Goal: Task Accomplishment & Management: Use online tool/utility

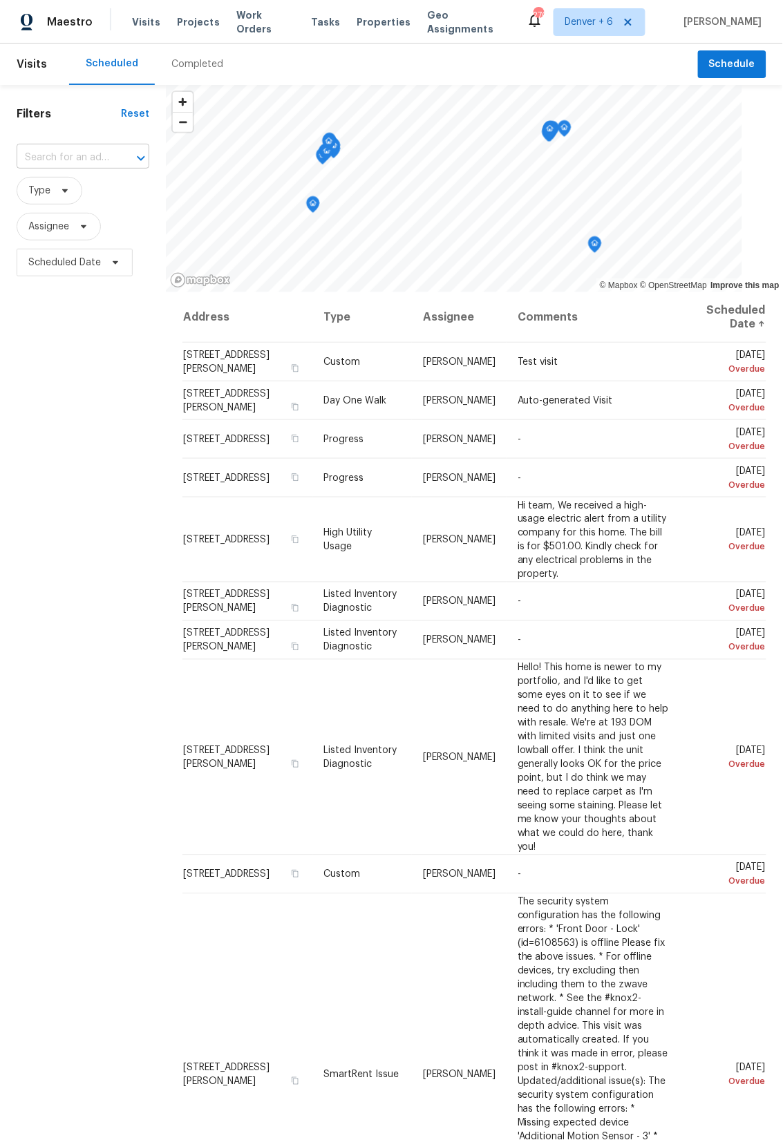
click at [73, 156] on input "text" at bounding box center [64, 157] width 94 height 21
click at [199, 18] on span "Projects" at bounding box center [198, 22] width 43 height 14
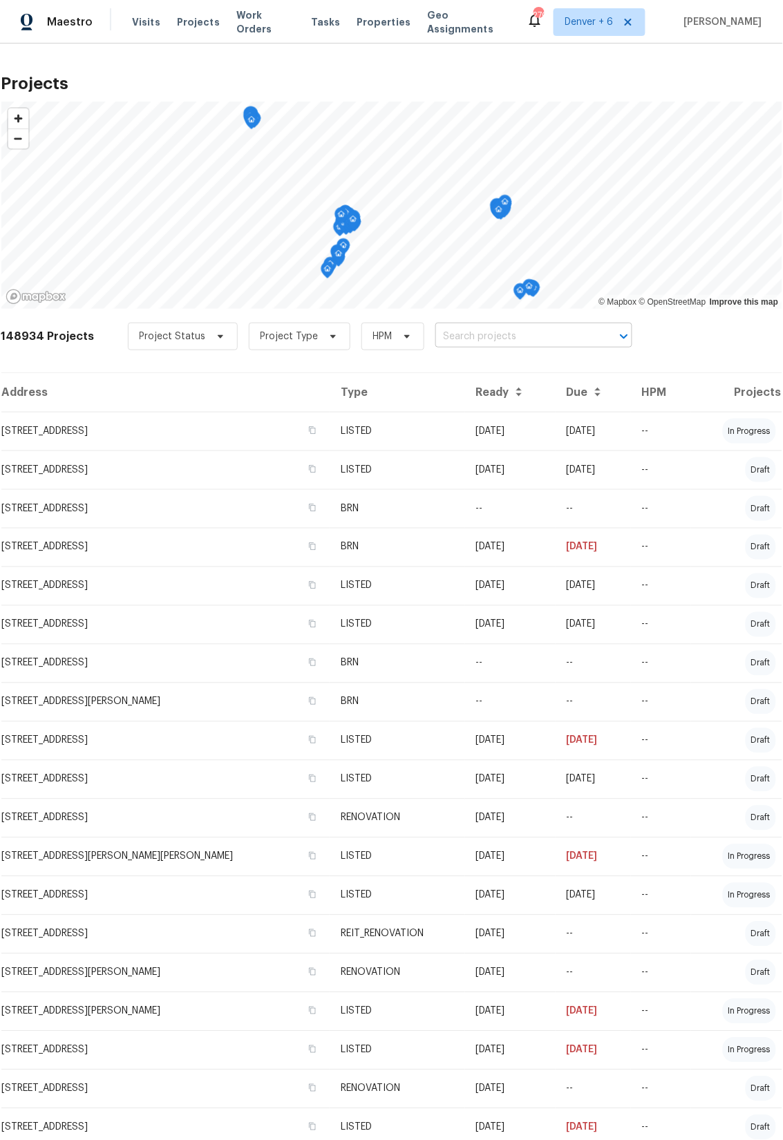
click at [493, 336] on input "text" at bounding box center [514, 336] width 158 height 21
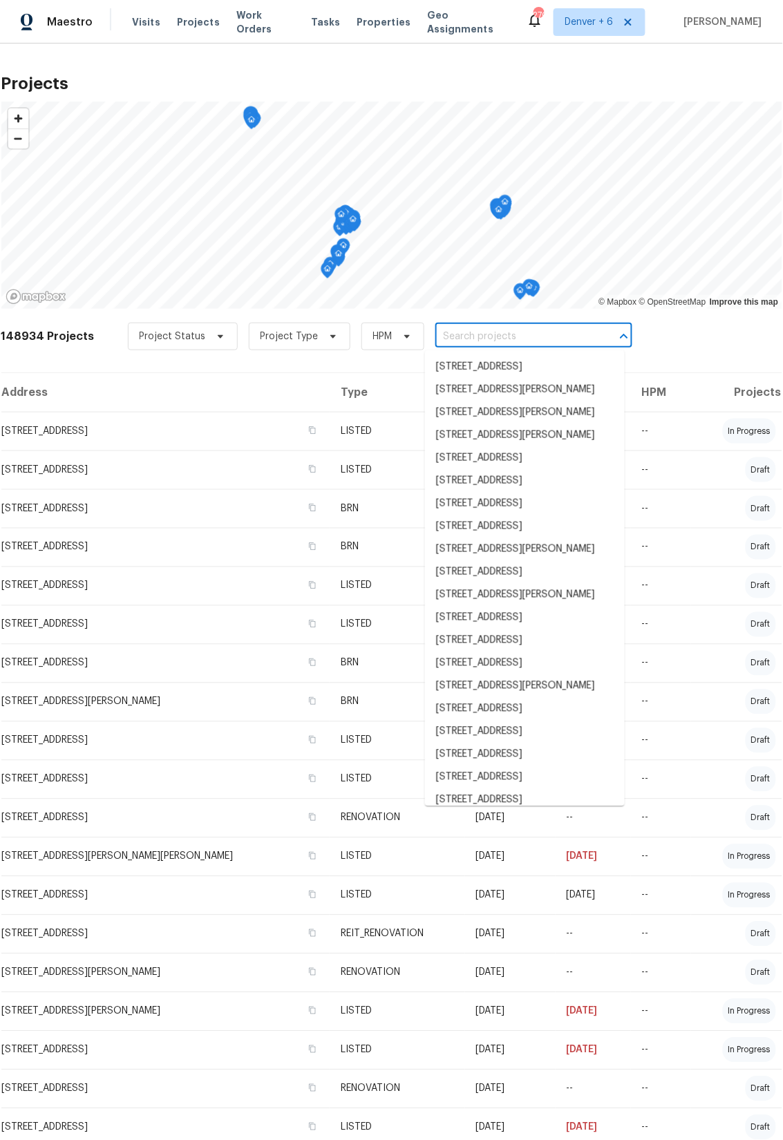
click at [109, 437] on td "[STREET_ADDRESS]" at bounding box center [165, 431] width 329 height 39
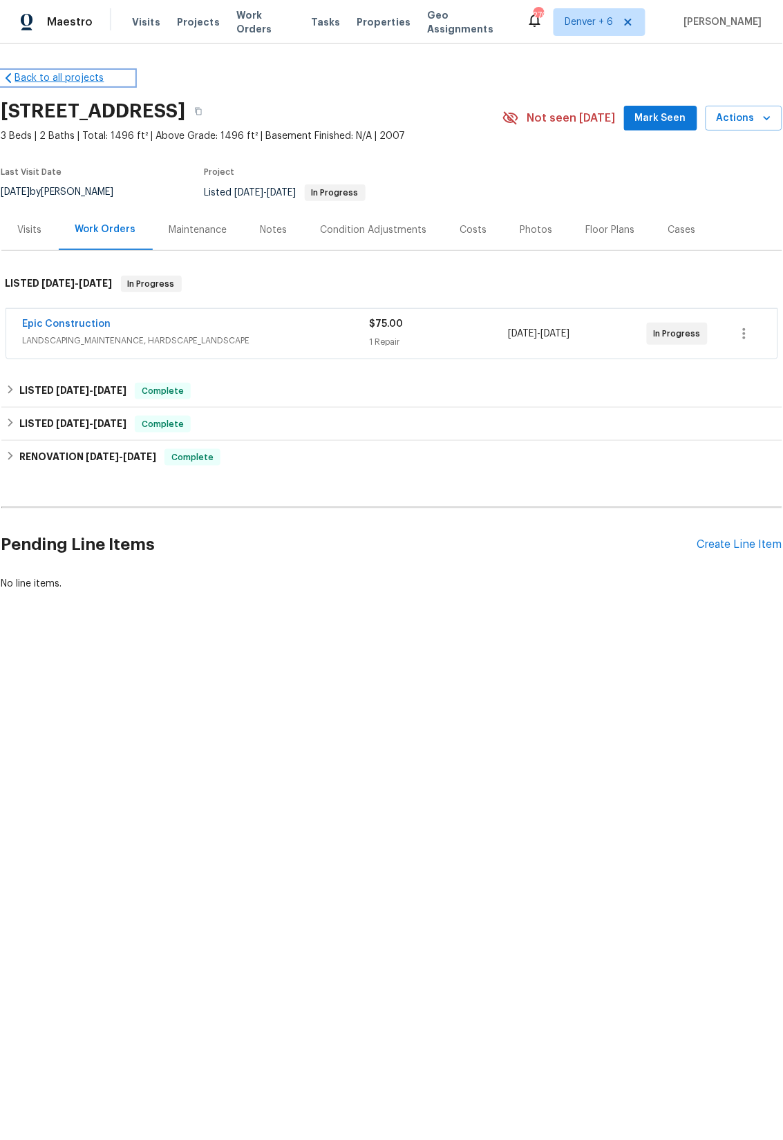
click at [38, 73] on link "Back to all projects" at bounding box center [67, 78] width 133 height 14
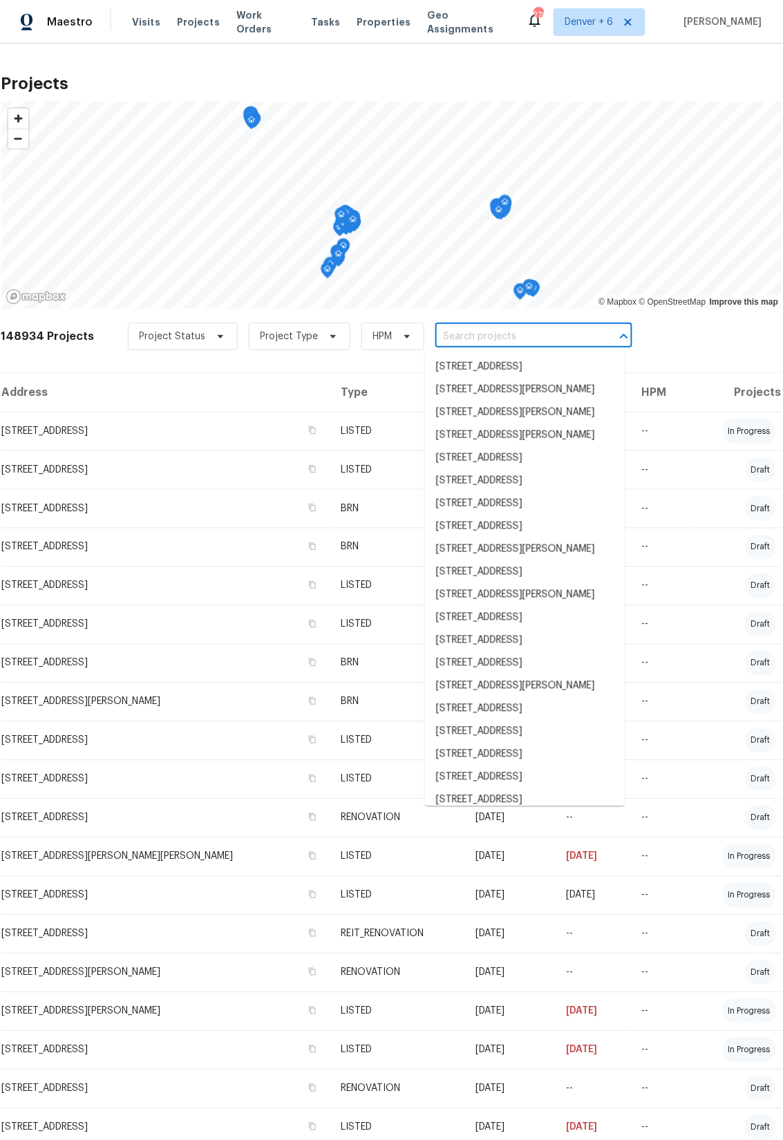
click at [495, 339] on input "text" at bounding box center [514, 336] width 158 height 21
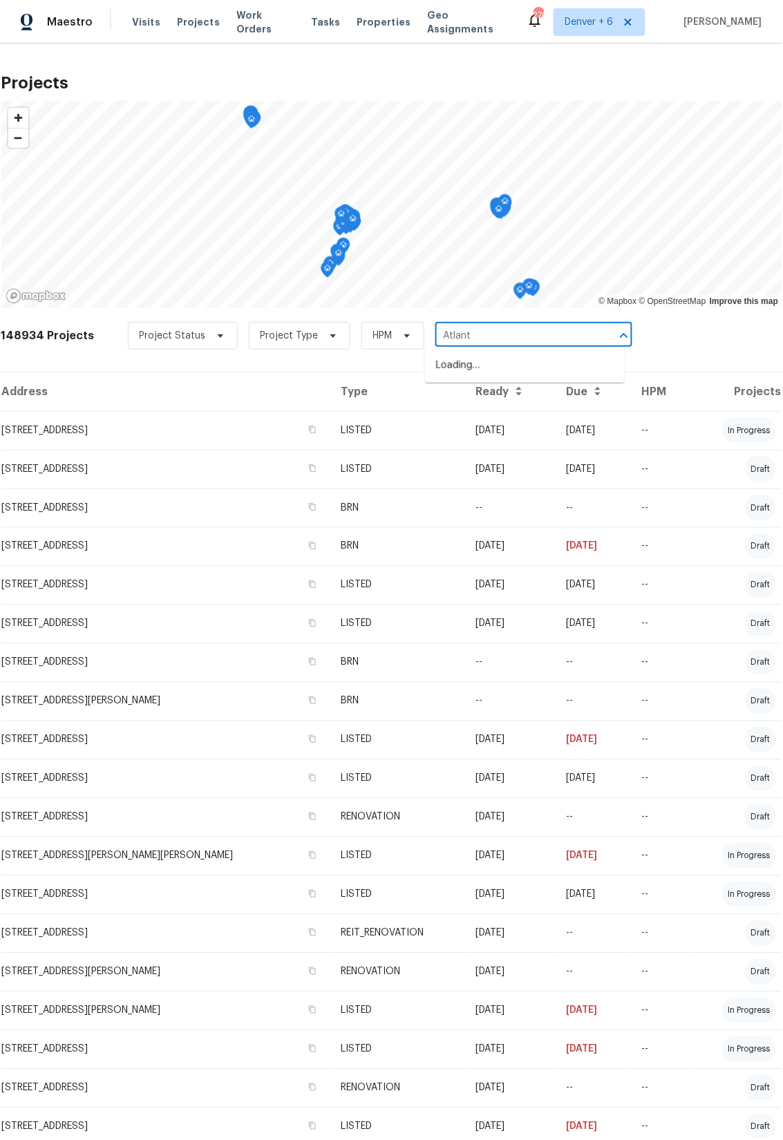
type input "[GEOGRAPHIC_DATA]"
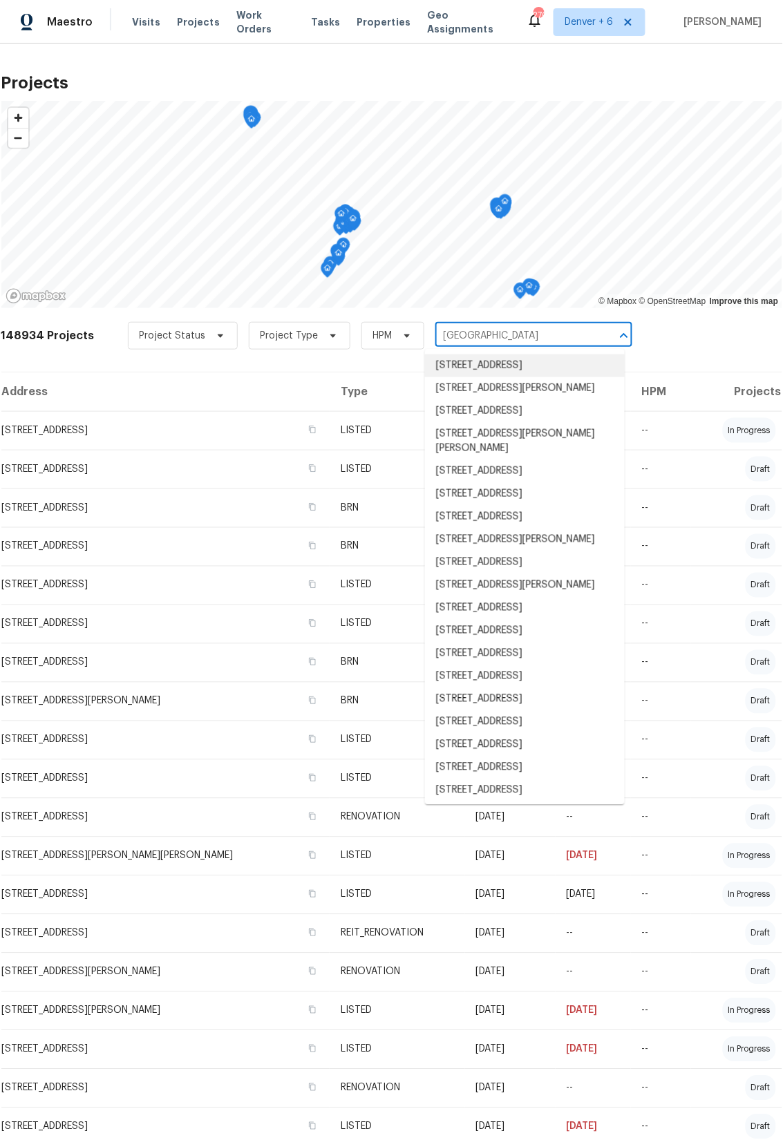
click at [485, 366] on li "[STREET_ADDRESS]" at bounding box center [525, 365] width 200 height 23
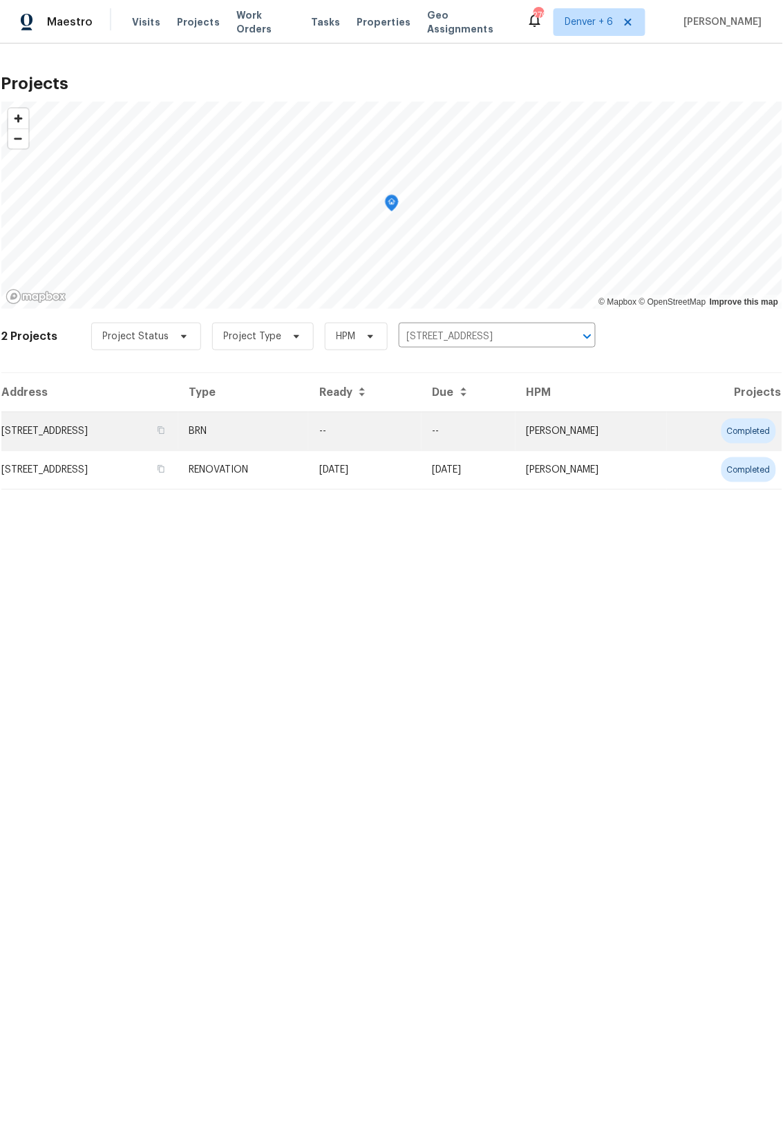
click at [158, 429] on td "[STREET_ADDRESS]" at bounding box center [89, 431] width 177 height 39
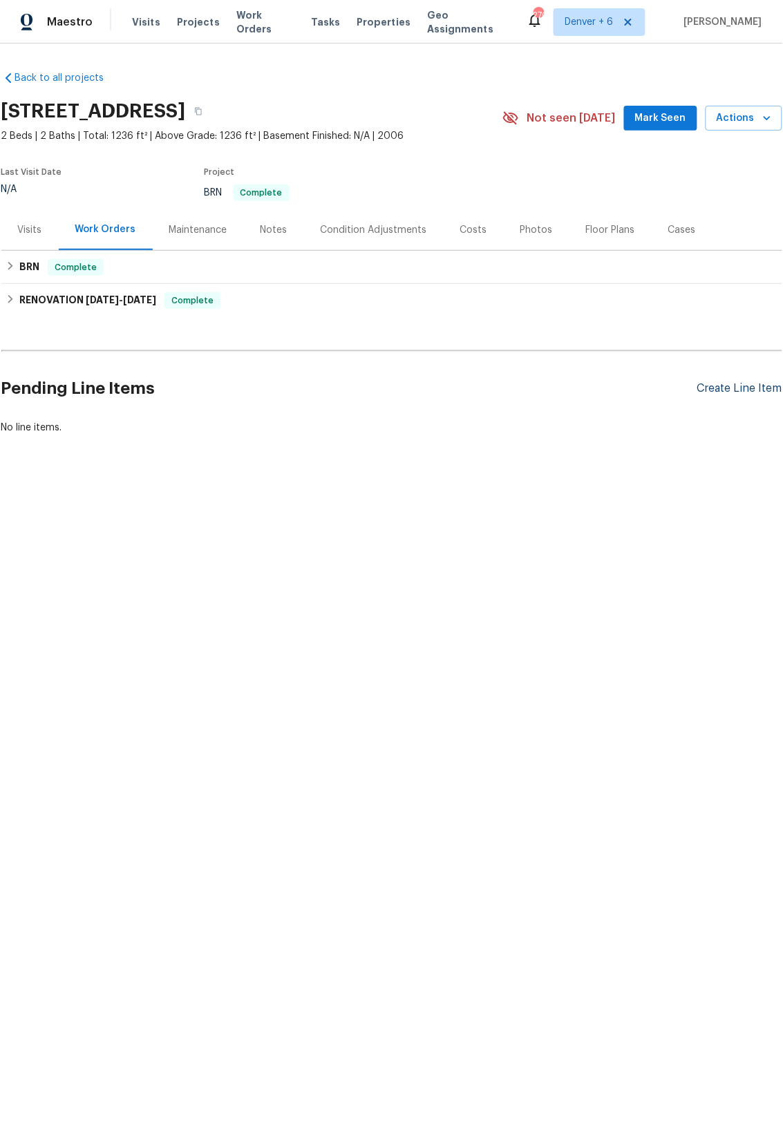
click at [734, 388] on div "Create Line Item" at bounding box center [739, 388] width 85 height 13
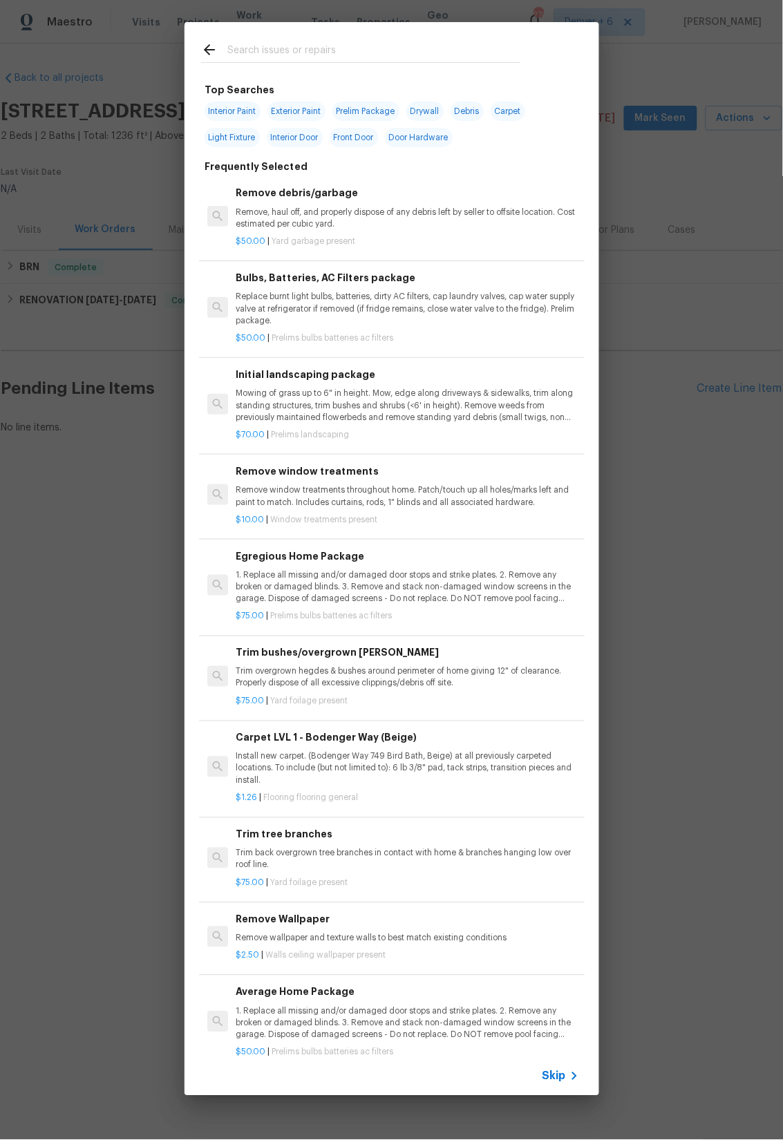
click at [553, 1074] on span "Skip" at bounding box center [553, 1077] width 23 height 14
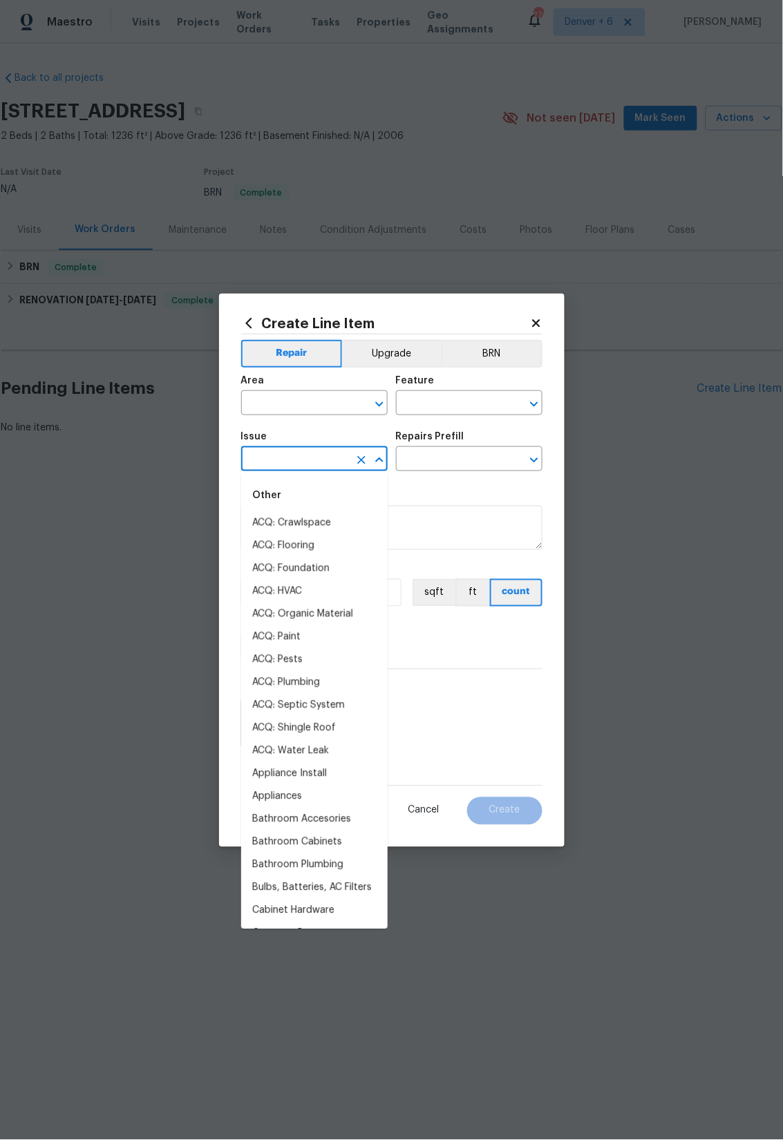
click at [328, 461] on input "text" at bounding box center [295, 460] width 108 height 21
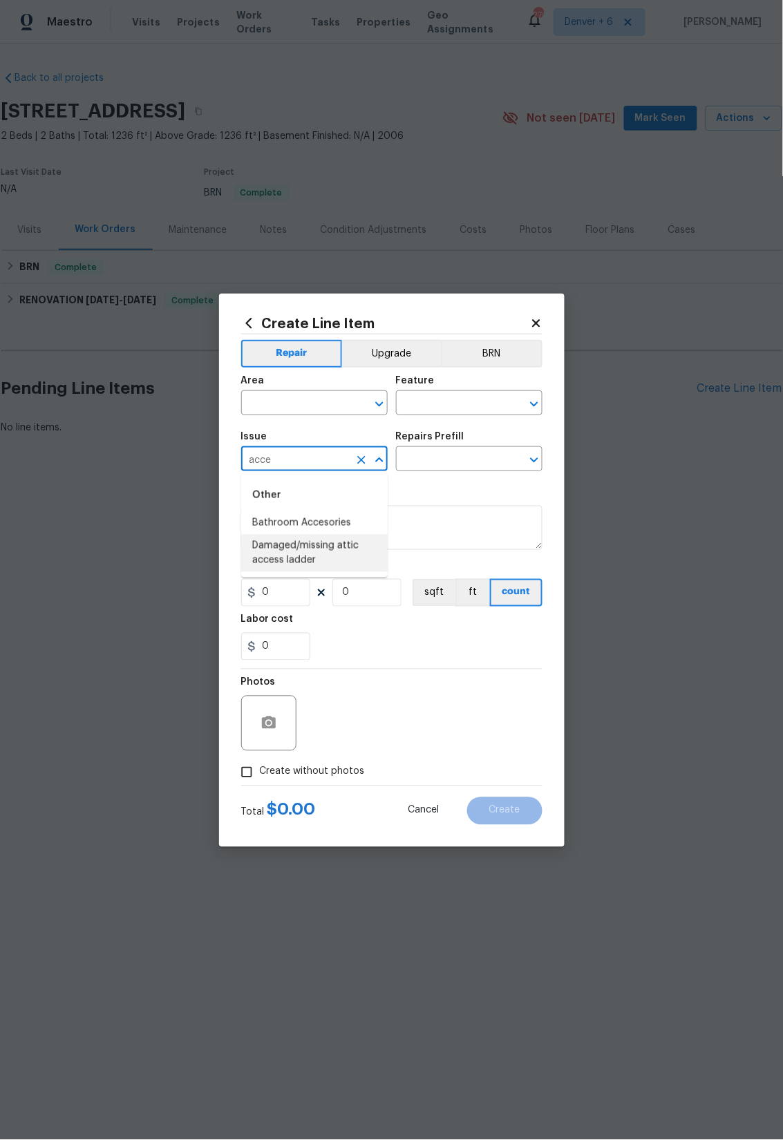
click at [310, 558] on li "Damaged/missing attic access ladder" at bounding box center [314, 553] width 146 height 37
click at [307, 463] on input "Damaged/missing attic access ladder" at bounding box center [295, 460] width 108 height 21
click at [310, 460] on input "Damaged/missing attic access ladder" at bounding box center [295, 460] width 108 height 21
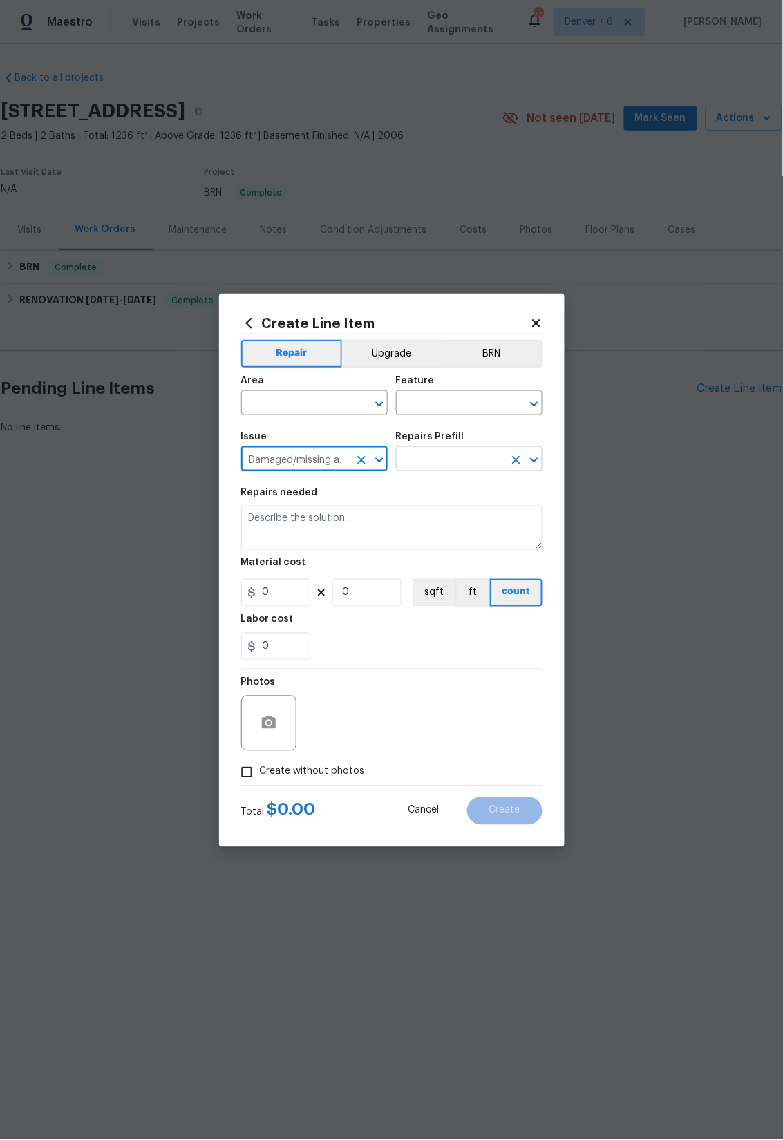
click at [480, 464] on input "text" at bounding box center [450, 460] width 108 height 21
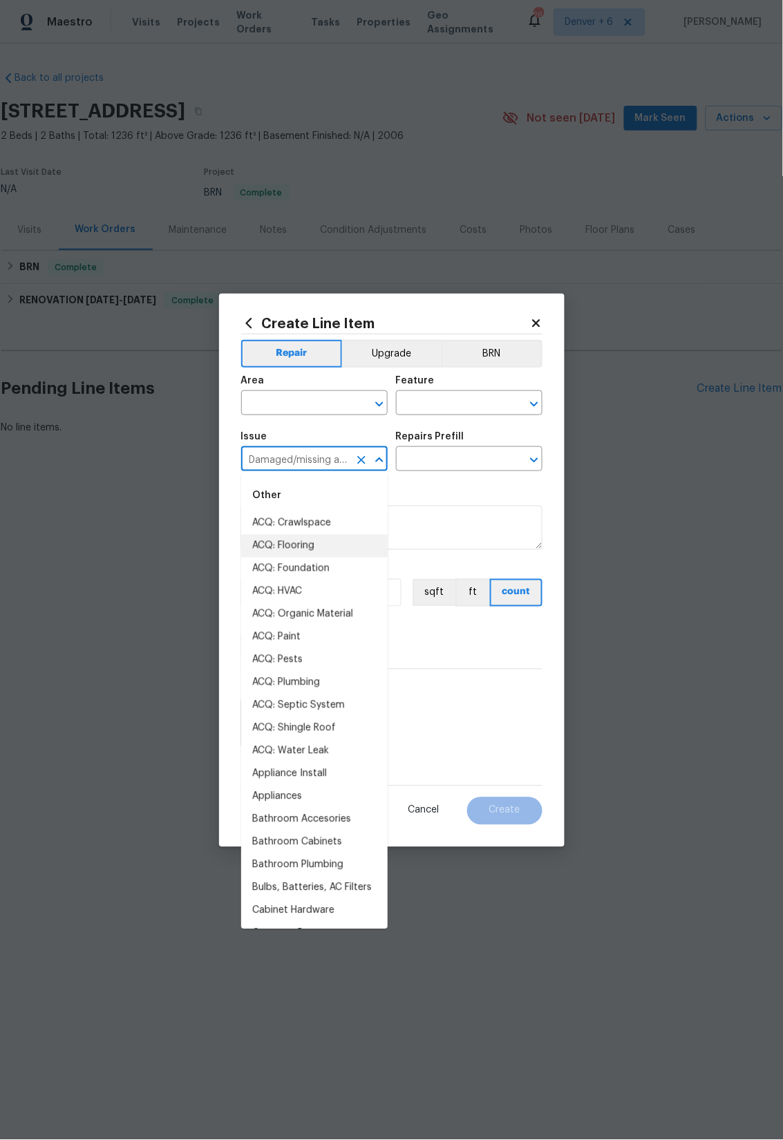
click at [319, 456] on input "Damaged/missing attic access ladder" at bounding box center [295, 460] width 108 height 21
click at [319, 455] on input "Damaged/missing attic access ladder" at bounding box center [295, 460] width 108 height 21
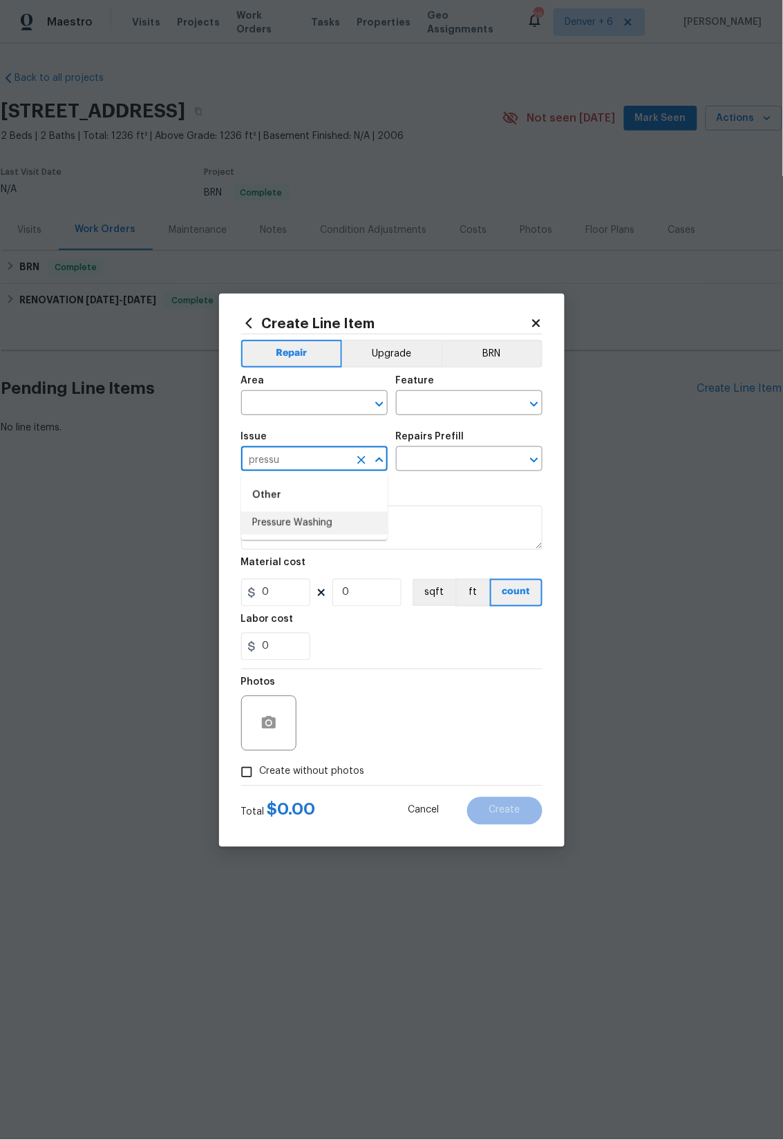
click at [306, 515] on li "Pressure Washing" at bounding box center [314, 523] width 146 height 23
type input "Pressure Washing"
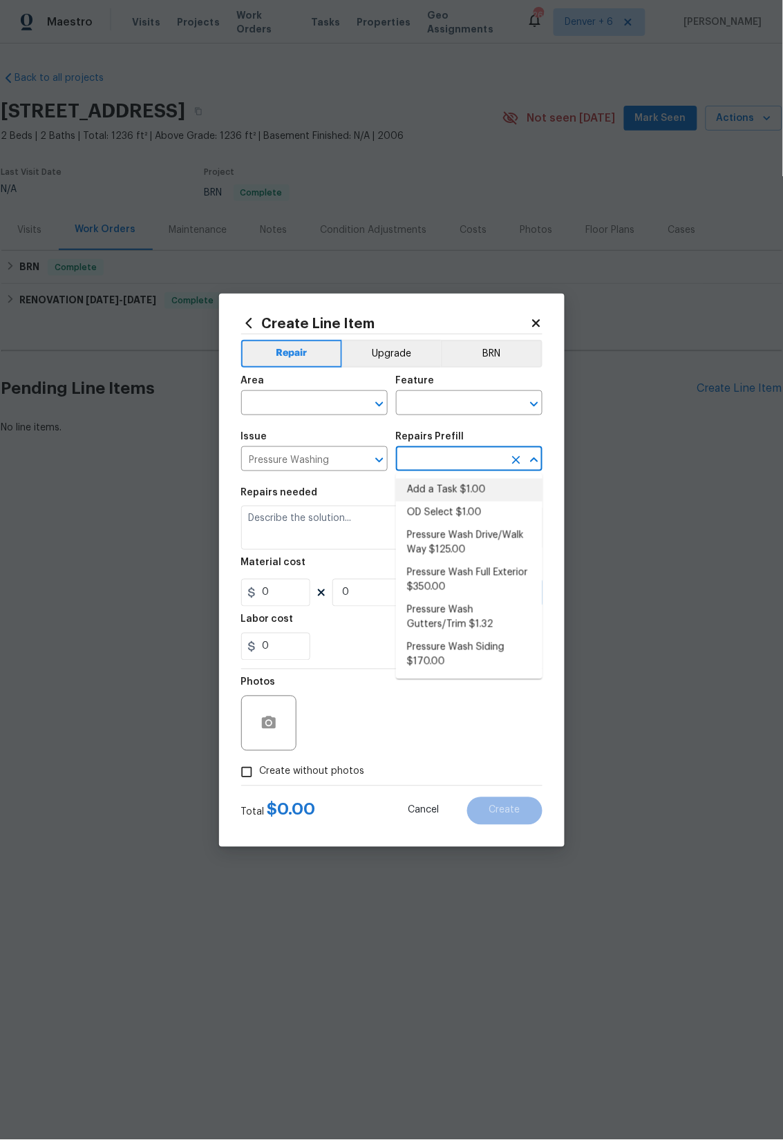
click at [464, 455] on input "text" at bounding box center [450, 460] width 108 height 21
click at [473, 582] on li "Pressure Wash Full Exterior $350.00" at bounding box center [469, 580] width 146 height 37
type input "Siding"
type input "Pressure Wash Full Exterior $350.00"
type textarea "Pressure wash the House, Flatwork, Deck and Garage interior."
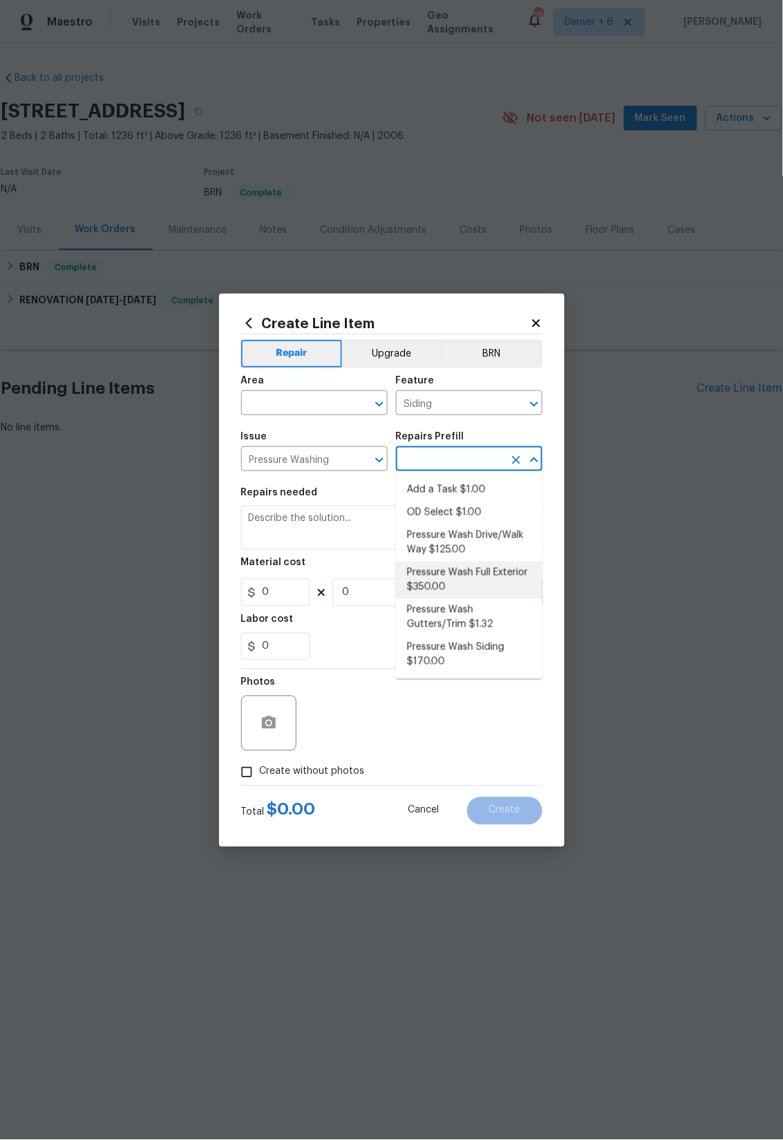
type input "350"
type input "1"
click at [359, 457] on icon "Clear" at bounding box center [361, 460] width 8 height 8
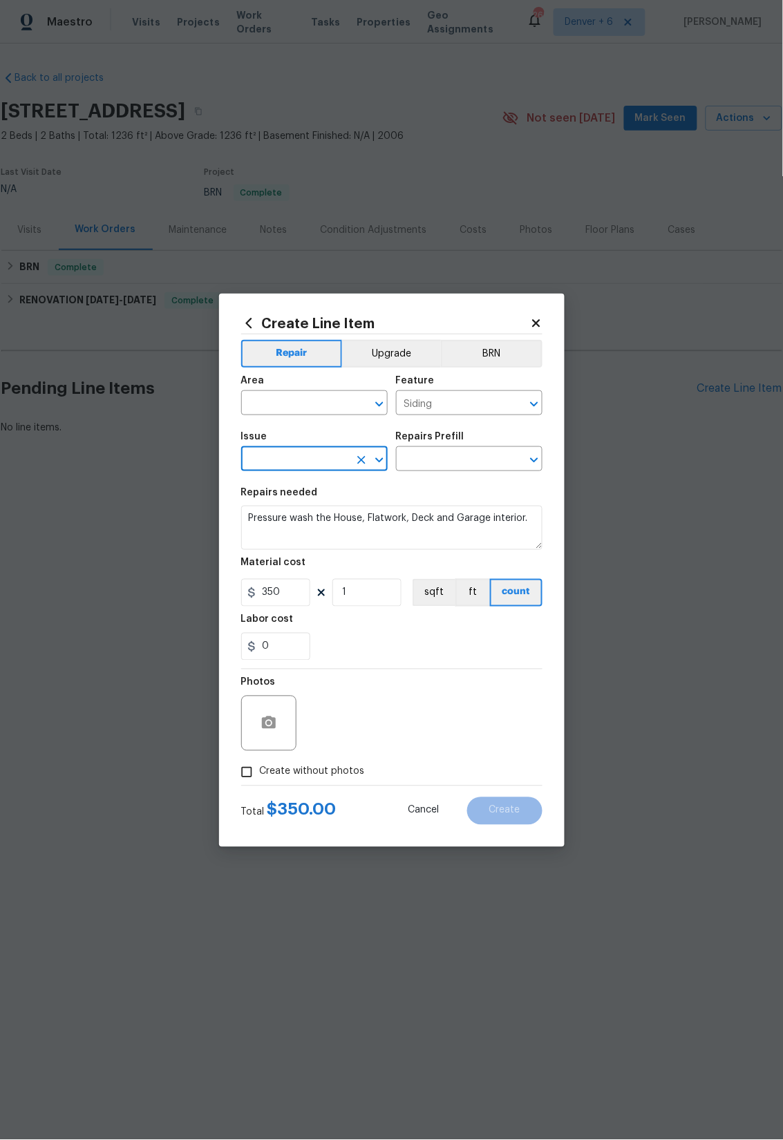
click at [310, 459] on input "text" at bounding box center [295, 460] width 108 height 21
click at [273, 531] on li "Mailbox" at bounding box center [314, 523] width 146 height 23
type input "Mailbox"
click at [435, 458] on input "text" at bounding box center [450, 460] width 108 height 21
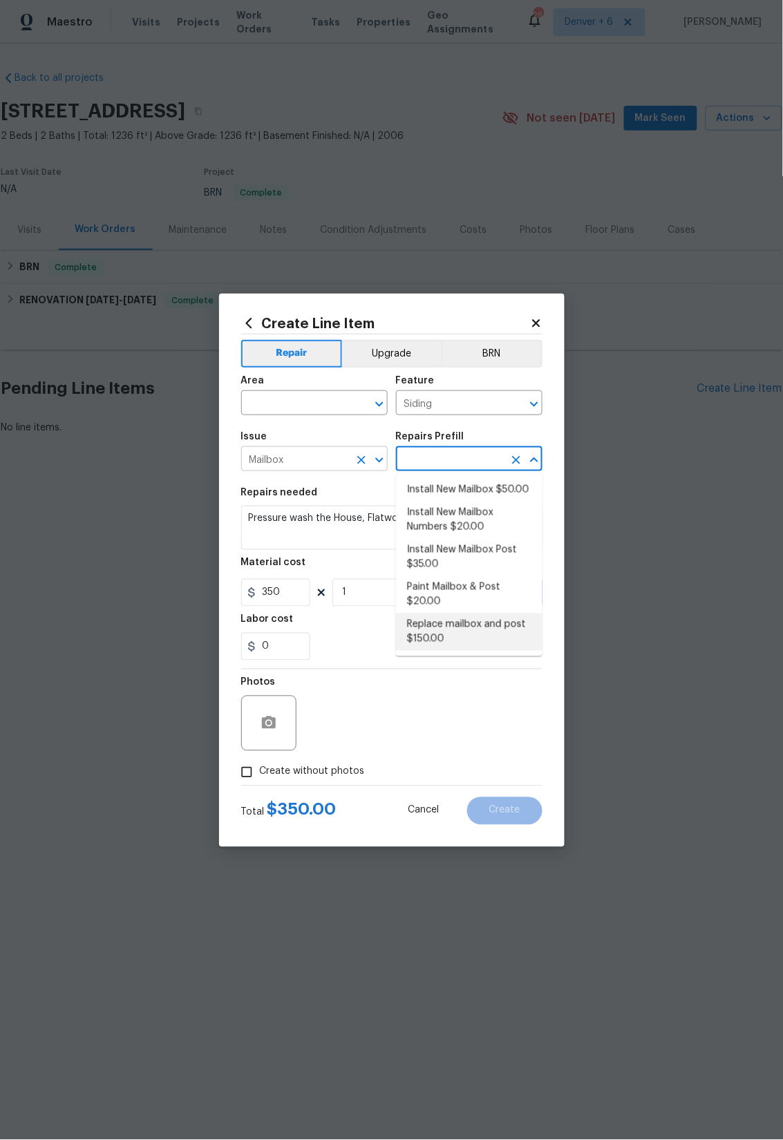
drag, startPoint x: 361, startPoint y: 460, endPoint x: 347, endPoint y: 462, distance: 14.6
click at [361, 460] on icon "Clear" at bounding box center [361, 460] width 8 height 8
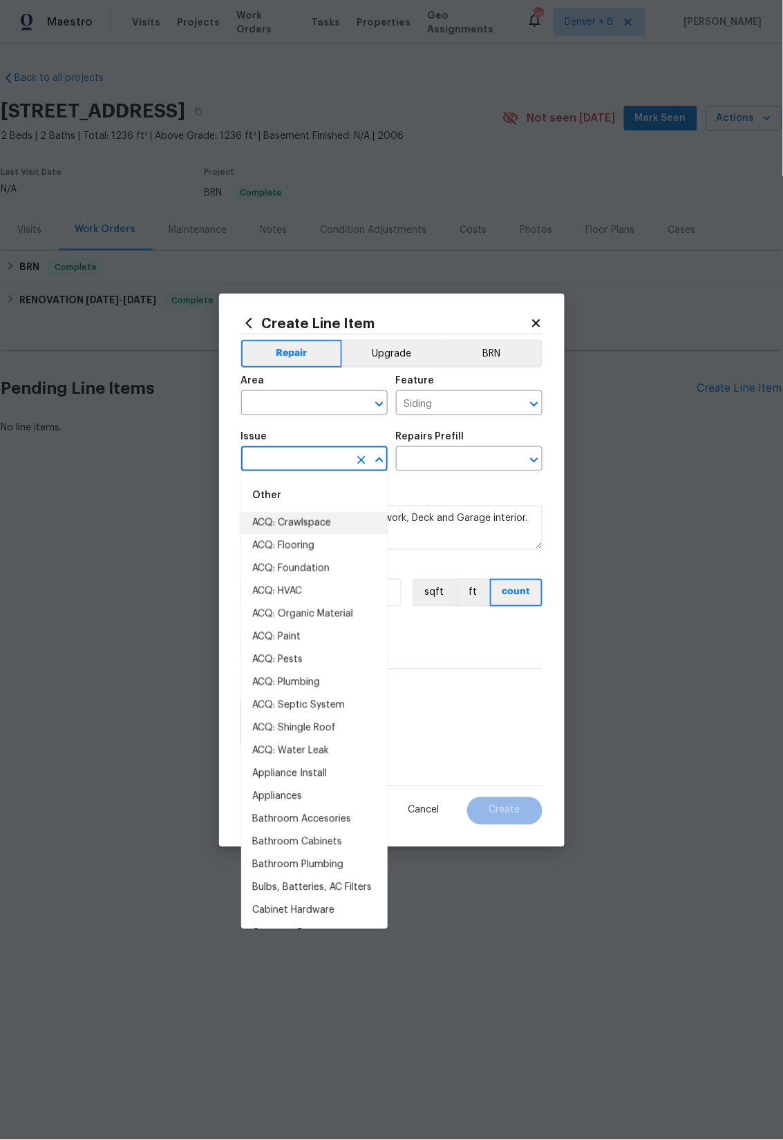
click at [271, 456] on input "text" at bounding box center [295, 460] width 108 height 21
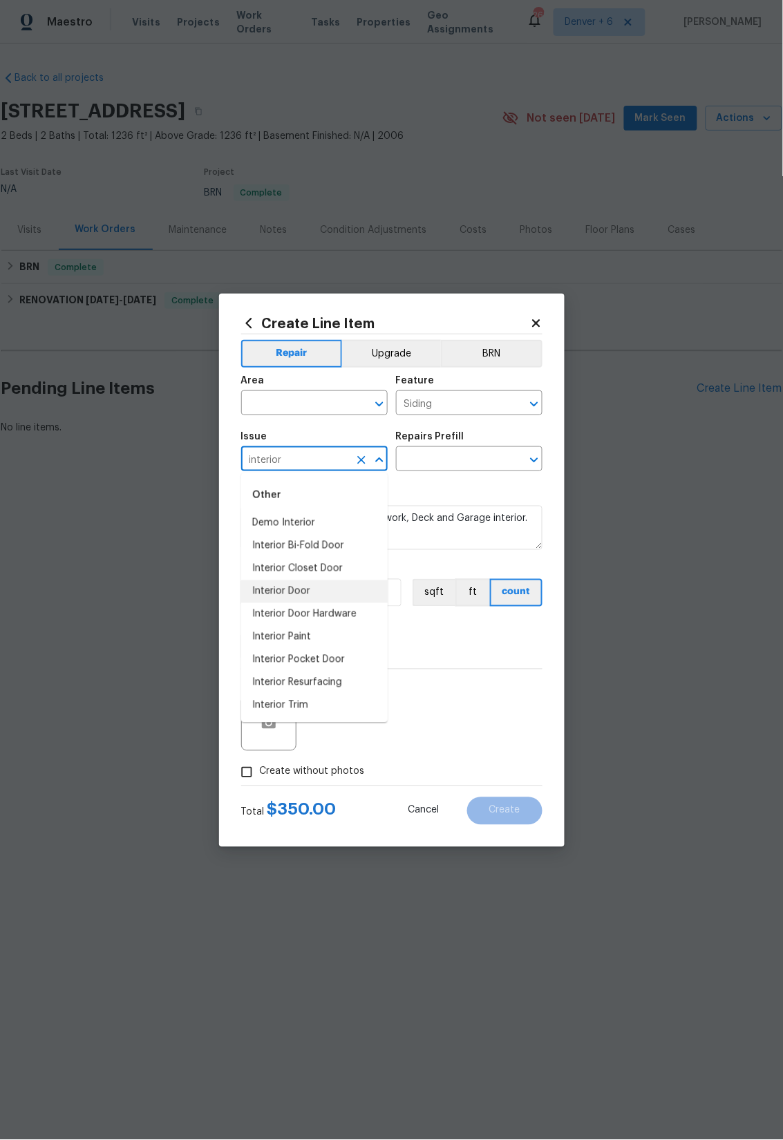
click at [291, 587] on li "Interior Door" at bounding box center [314, 591] width 146 height 23
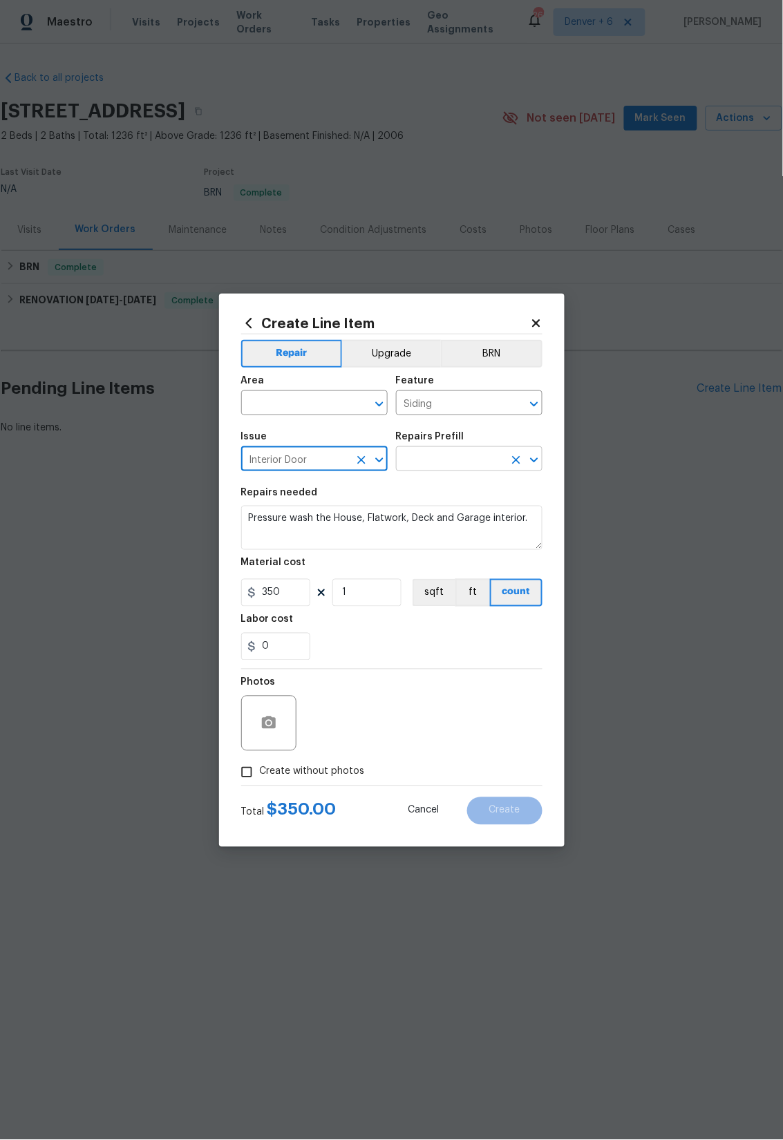
type input "Interior Door"
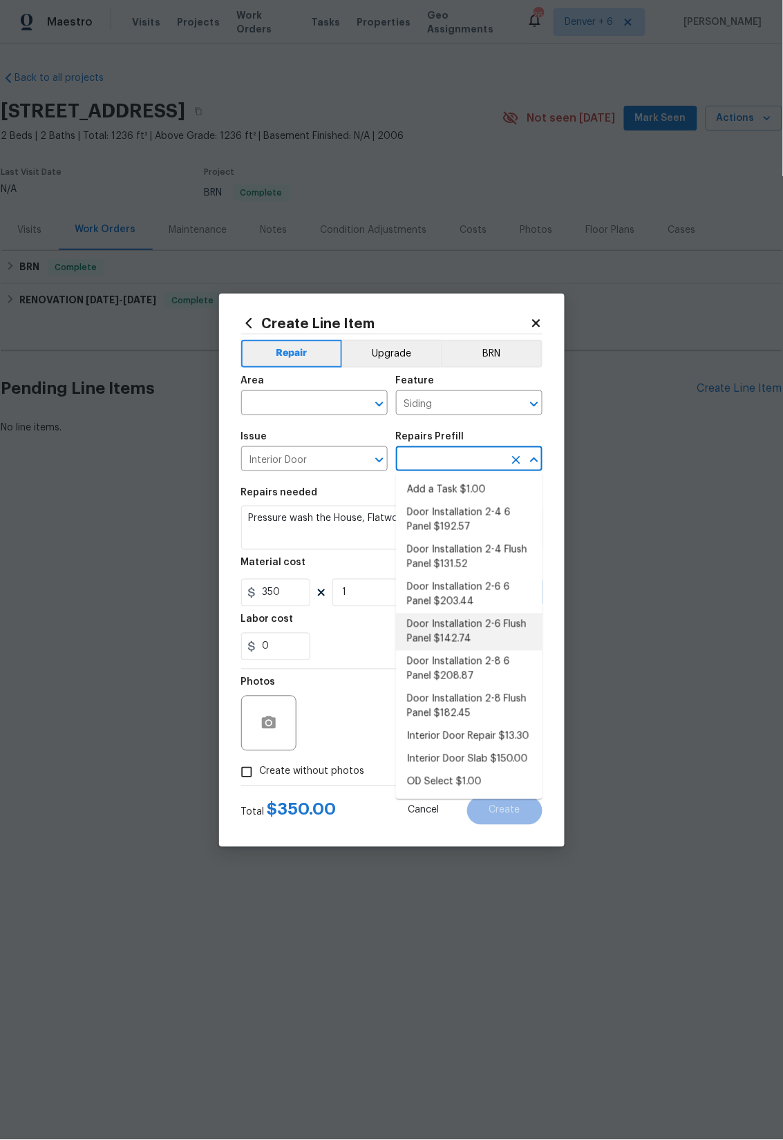
click at [451, 459] on input "text" at bounding box center [450, 460] width 108 height 21
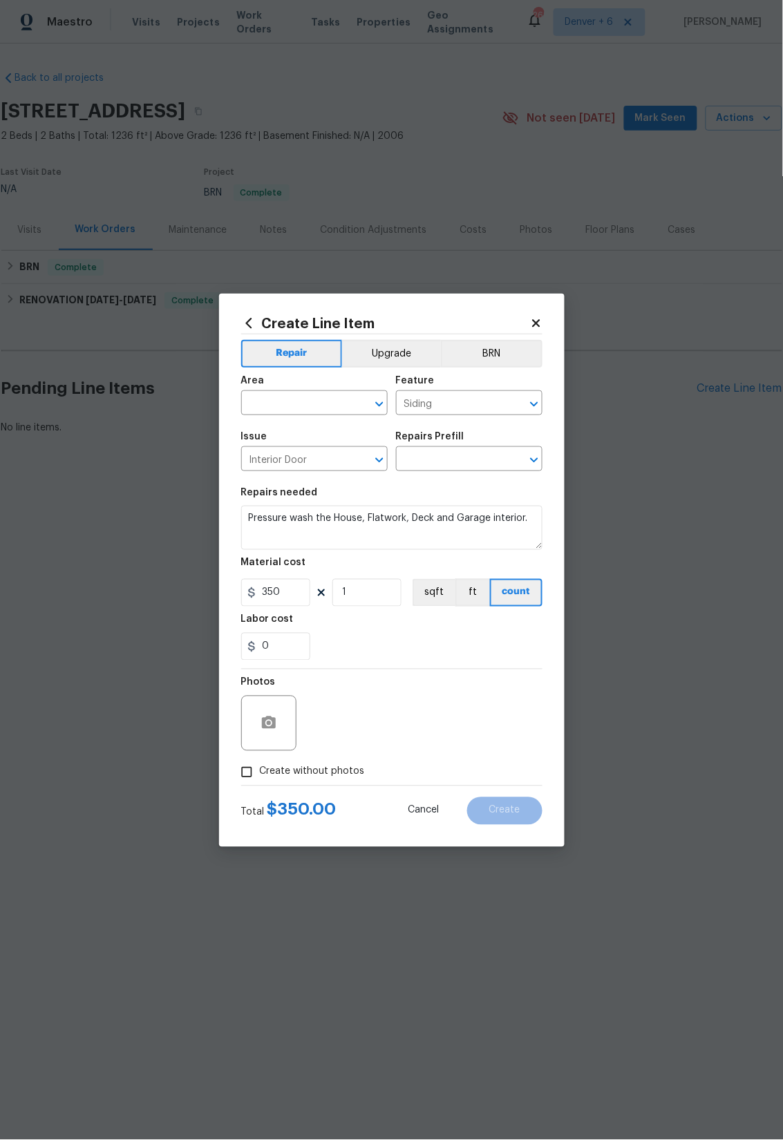
click at [249, 318] on icon at bounding box center [248, 323] width 15 height 15
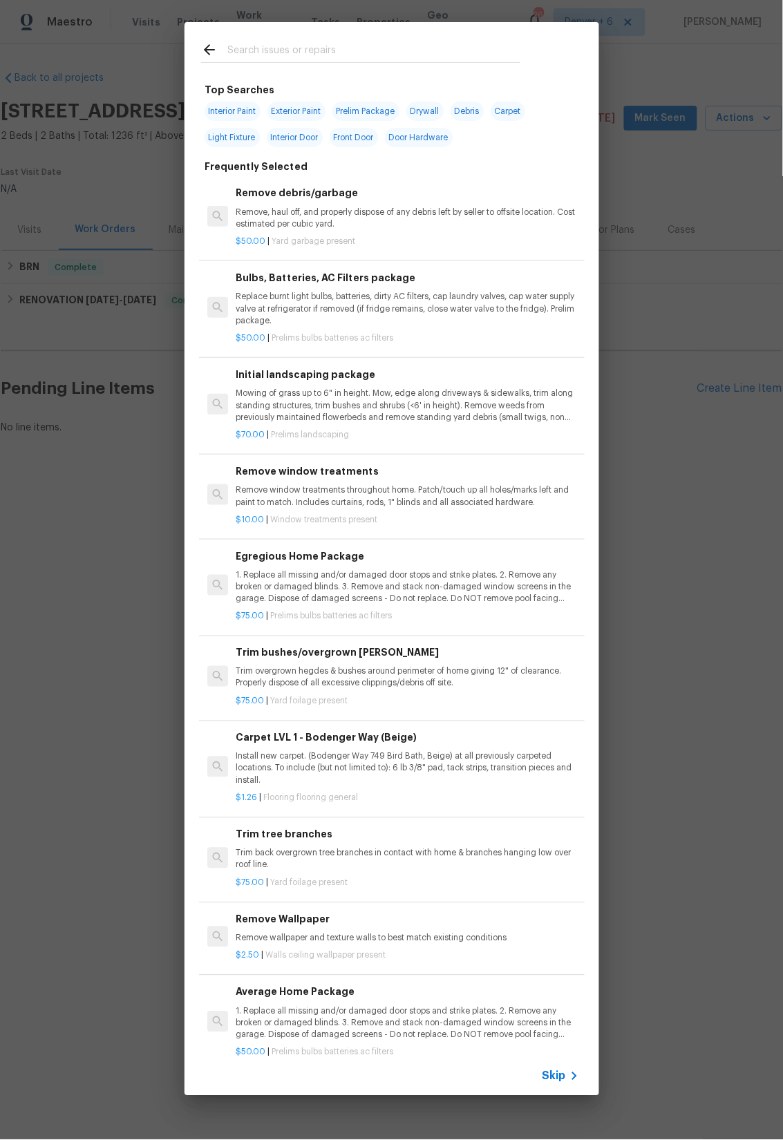
click at [207, 50] on icon at bounding box center [209, 49] width 17 height 17
